Goal: Information Seeking & Learning: Learn about a topic

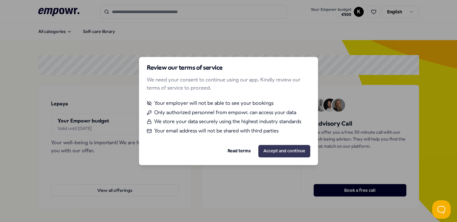
click at [283, 152] on button "Accept and continue" at bounding box center [284, 151] width 52 height 12
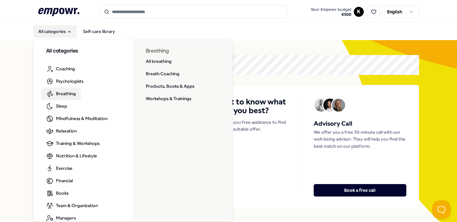
scroll to position [10, 0]
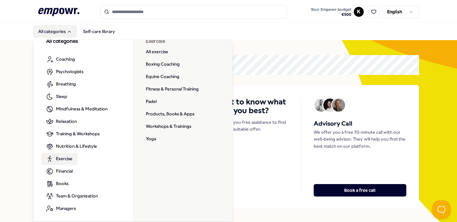
click at [63, 159] on span "Exercise" at bounding box center [64, 158] width 16 height 7
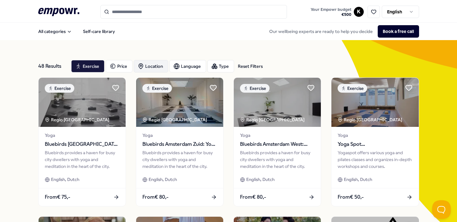
click at [152, 68] on div "Location" at bounding box center [151, 66] width 34 height 12
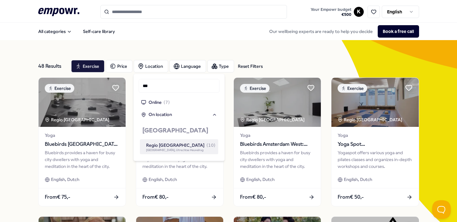
type input "***"
click at [174, 145] on div "Regio [GEOGRAPHIC_DATA] ( 10 )" at bounding box center [180, 145] width 69 height 7
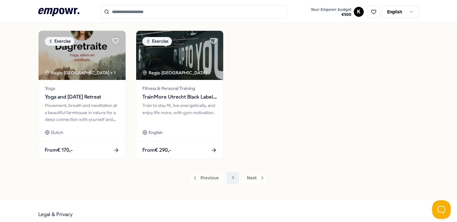
scroll to position [326, 0]
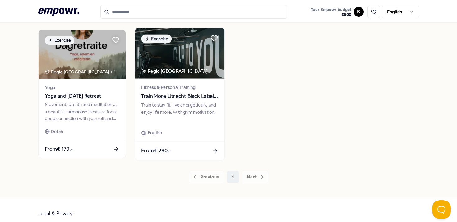
click at [188, 105] on div "Train to stay fit, live energetically, and enjoy life more, with gym motivation." at bounding box center [179, 111] width 77 height 21
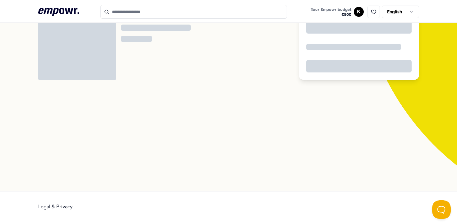
scroll to position [40, 0]
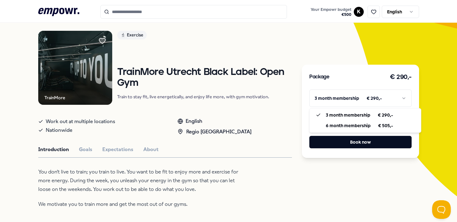
click at [400, 102] on html ".empowr-logo_svg__cls-1{fill:#03032f} Your Empowr budget € 500 K English All ca…" at bounding box center [228, 111] width 457 height 222
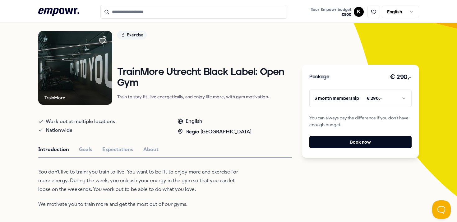
click at [398, 97] on html ".empowr-logo_svg__cls-1{fill:#03032f} Your Empowr budget € 500 K English All ca…" at bounding box center [228, 111] width 457 height 222
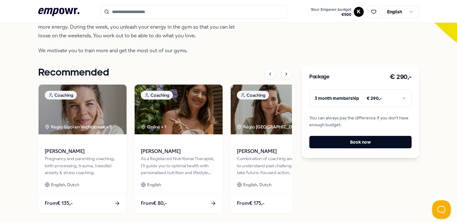
scroll to position [195, 0]
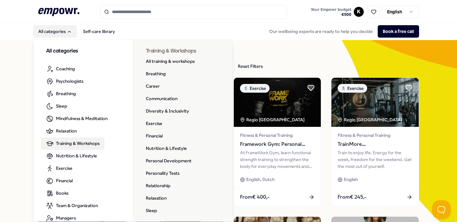
scroll to position [10, 0]
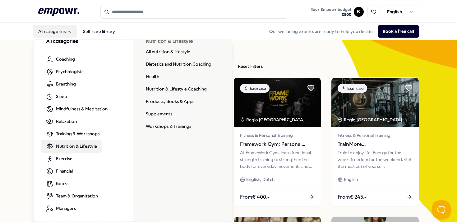
click at [70, 148] on span "Nutrition & Lifestyle" at bounding box center [76, 146] width 41 height 7
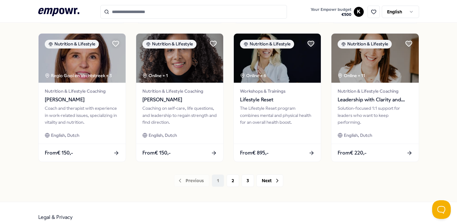
scroll to position [332, 0]
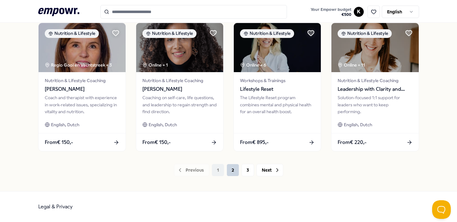
click at [234, 168] on button "2" at bounding box center [232, 170] width 12 height 12
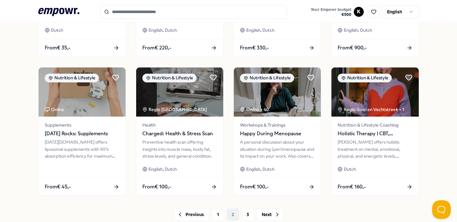
scroll to position [332, 0]
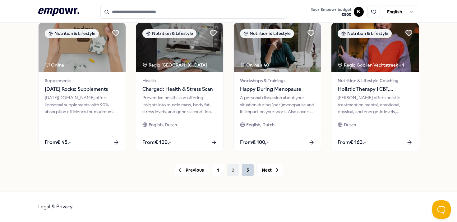
click at [248, 171] on button "3" at bounding box center [247, 170] width 12 height 12
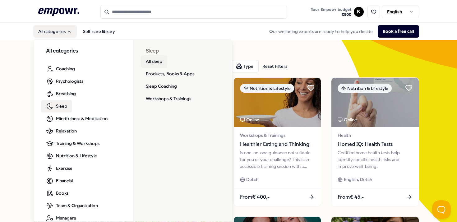
click at [161, 63] on link "All sleep" at bounding box center [154, 61] width 26 height 12
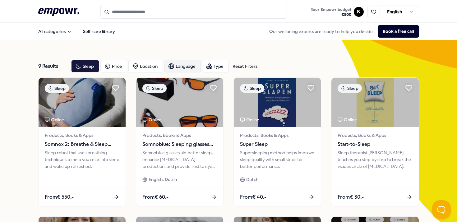
click at [192, 66] on div "Language" at bounding box center [182, 66] width 37 height 12
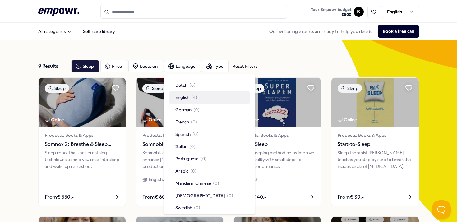
click at [189, 95] on span "English" at bounding box center [182, 97] width 14 height 7
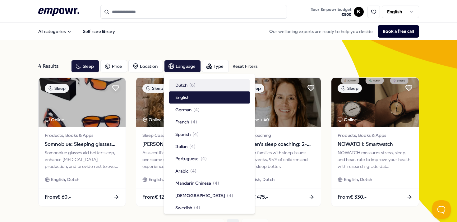
click at [274, 48] on div "4 Results Reset Filters Sleep Price Location Language Type Reset Filters Sleep …" at bounding box center [228, 143] width 381 height 206
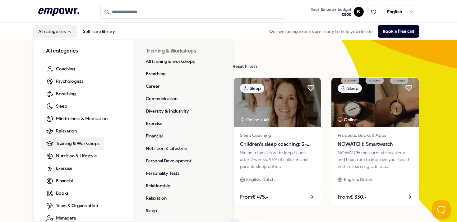
scroll to position [10, 0]
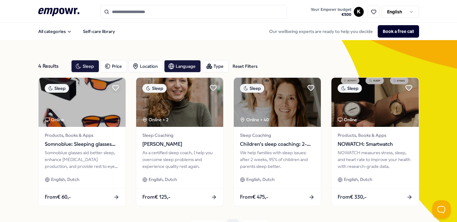
click at [138, 11] on input "Search for products, categories or subcategories" at bounding box center [193, 12] width 186 height 14
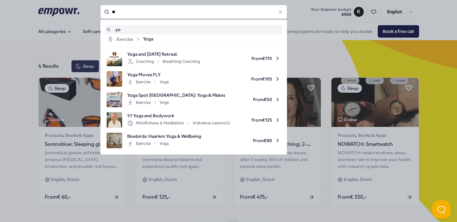
type input "*"
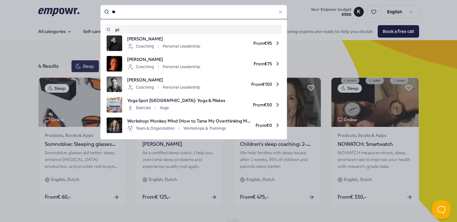
type input "*"
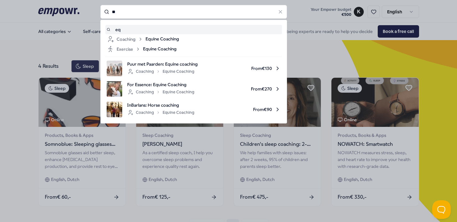
type input "*"
